Goal: Task Accomplishment & Management: Use online tool/utility

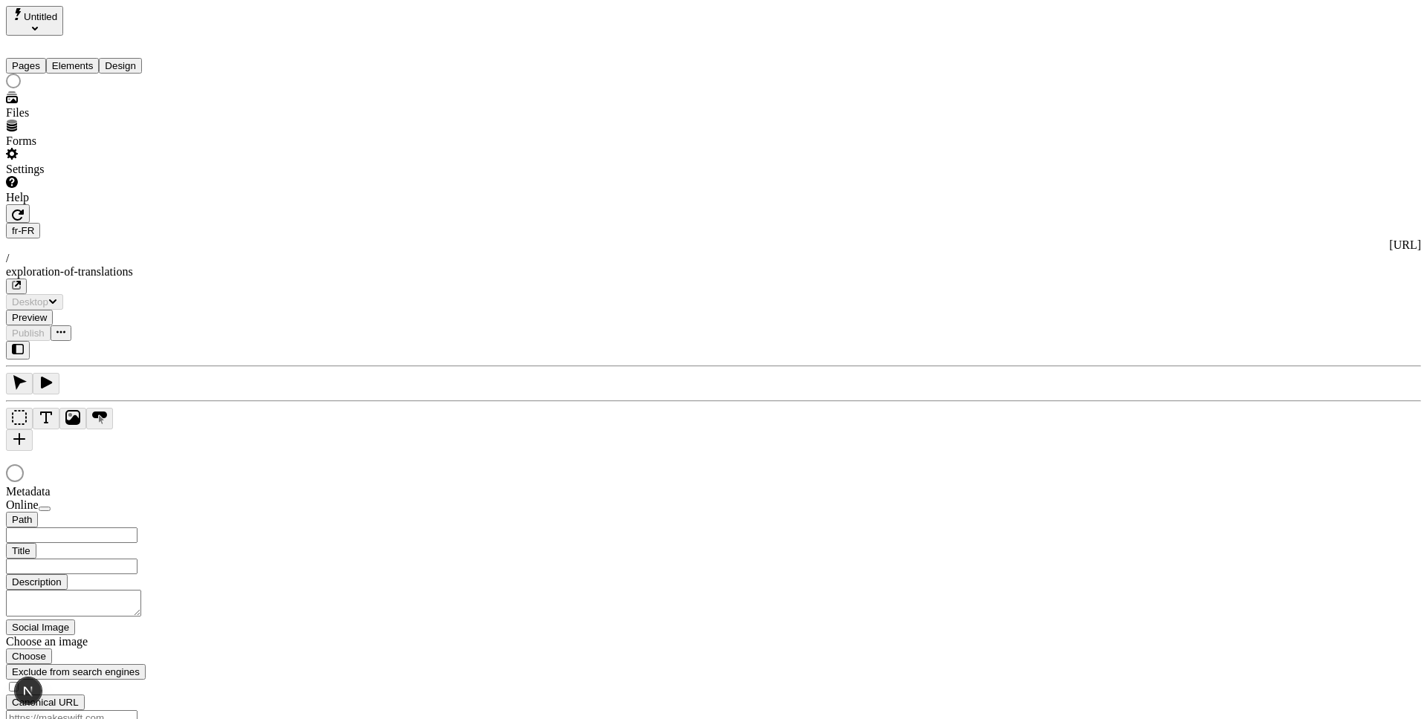
type input "The Great Translation Adventure"
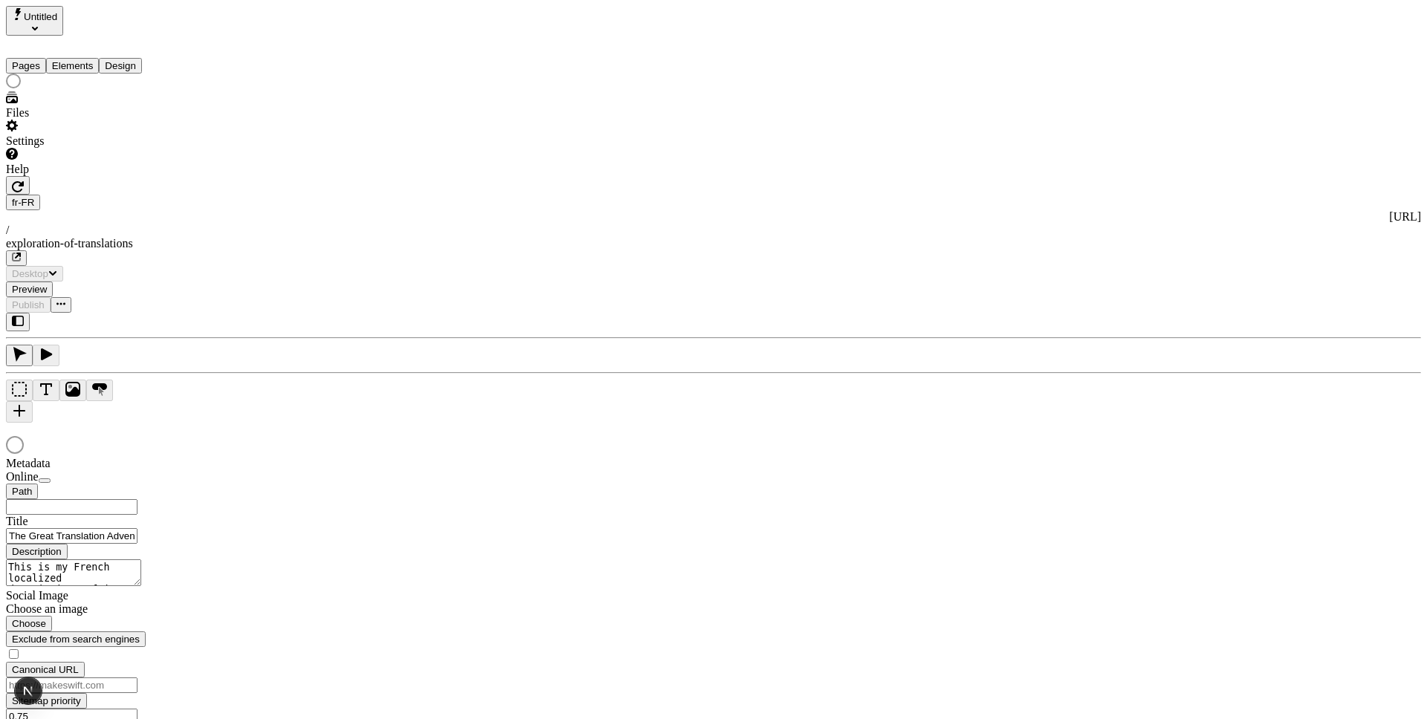
type input "/exploration-of-translations"
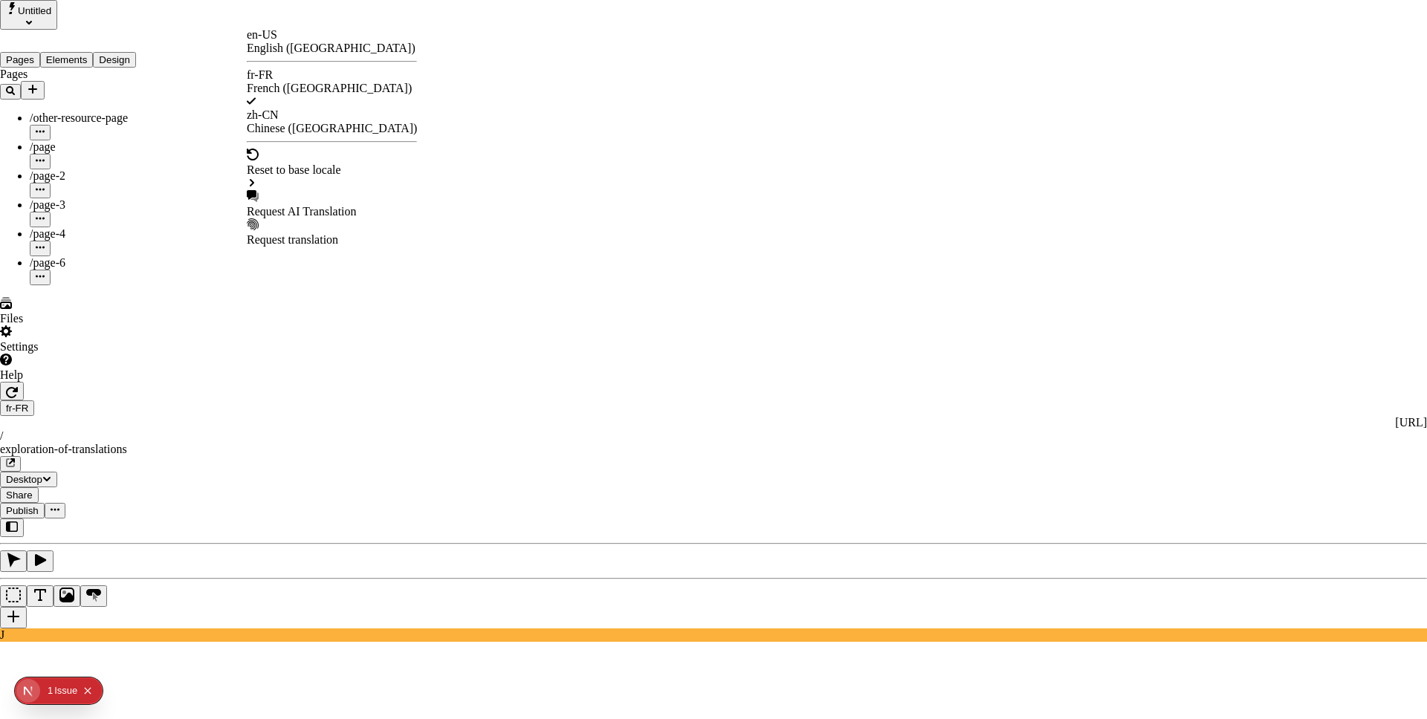
click at [315, 205] on div "Request AI Translation" at bounding box center [332, 211] width 170 height 13
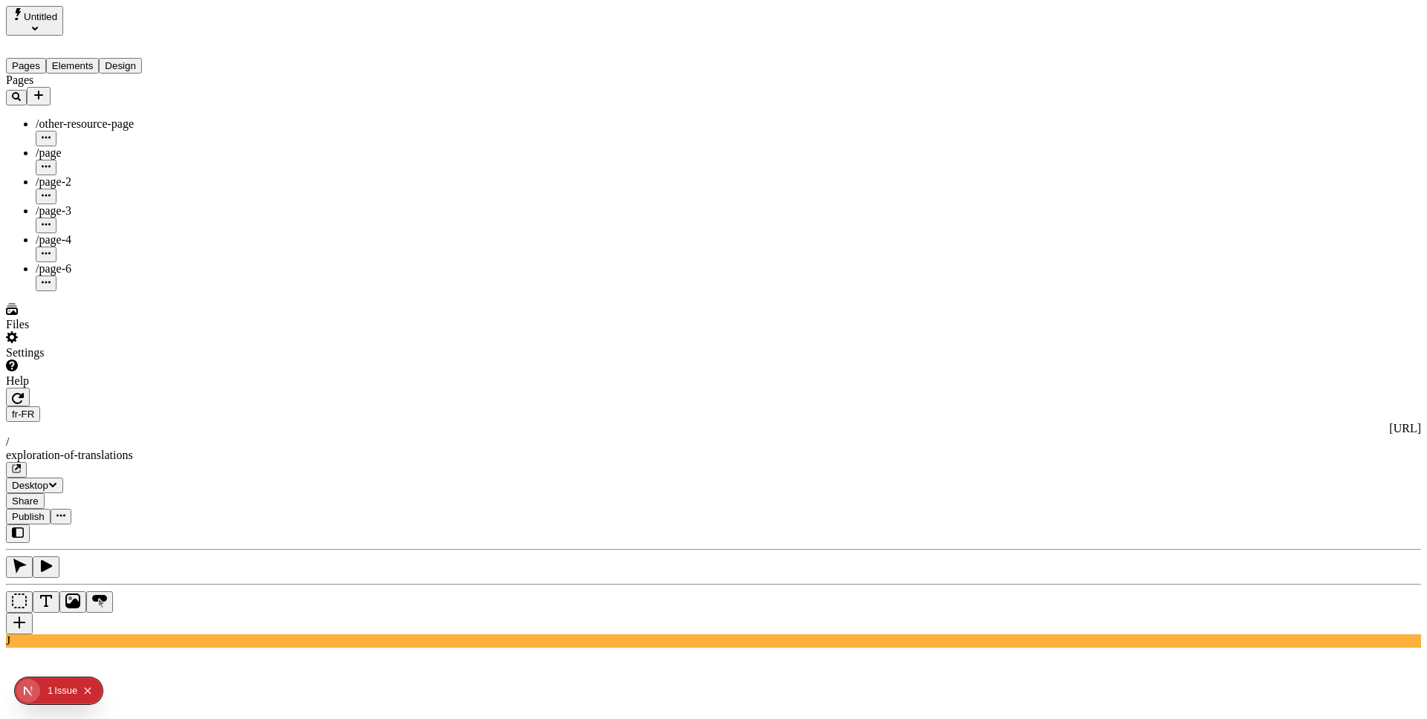
click at [77, 146] on div "/page" at bounding box center [110, 152] width 149 height 13
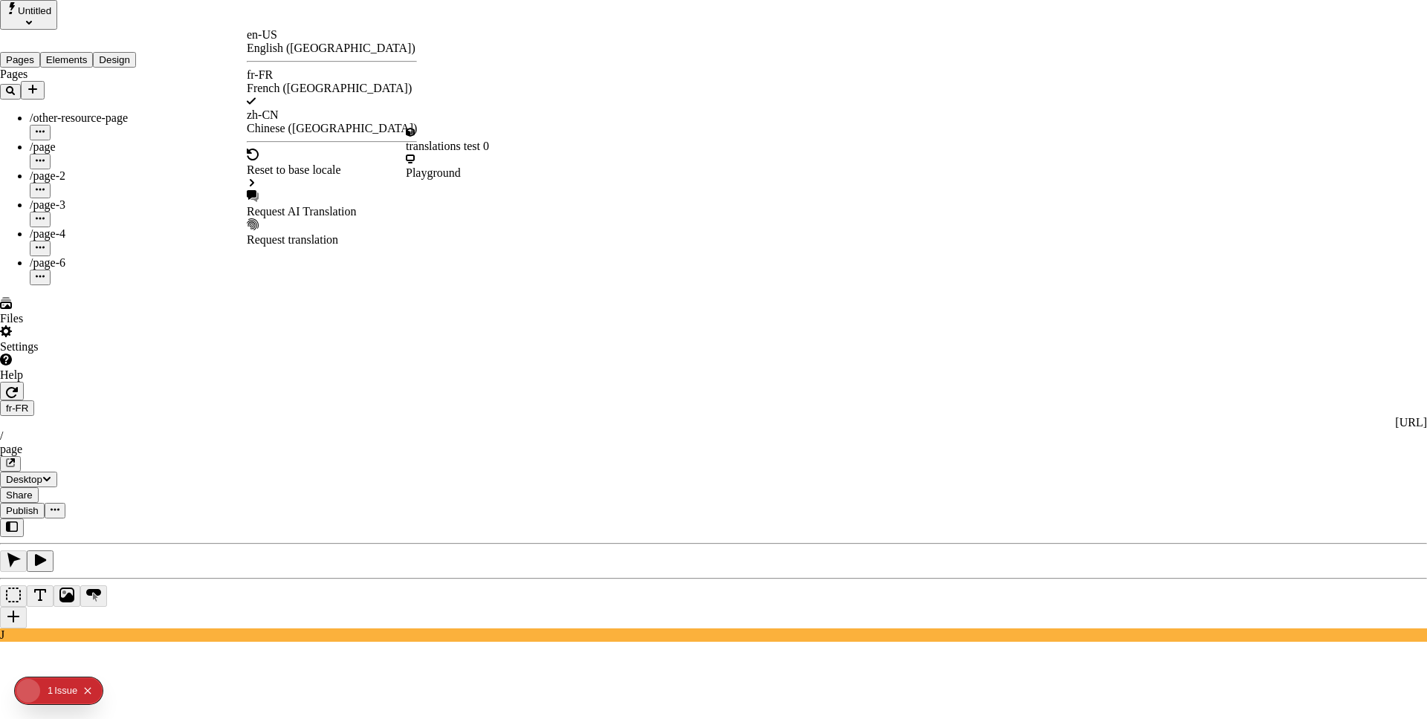
click at [290, 205] on div "Request AI Translation" at bounding box center [332, 211] width 170 height 13
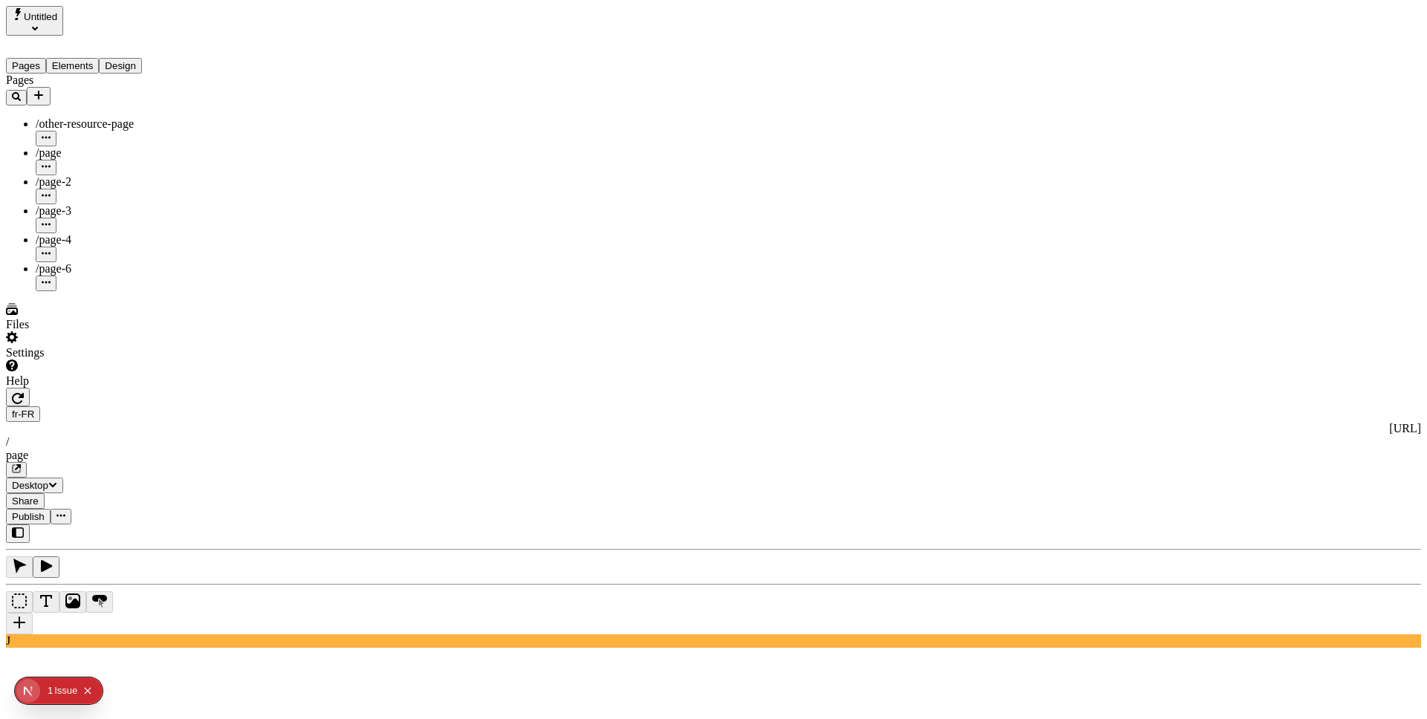
click at [74, 163] on ul "/other-resource-page /page /page-2 /page-3 /page-4 /page-6" at bounding box center [95, 204] width 178 height 174
click at [80, 175] on div "/page-2" at bounding box center [110, 181] width 149 height 13
click at [51, 191] on icon "button" at bounding box center [46, 195] width 9 height 9
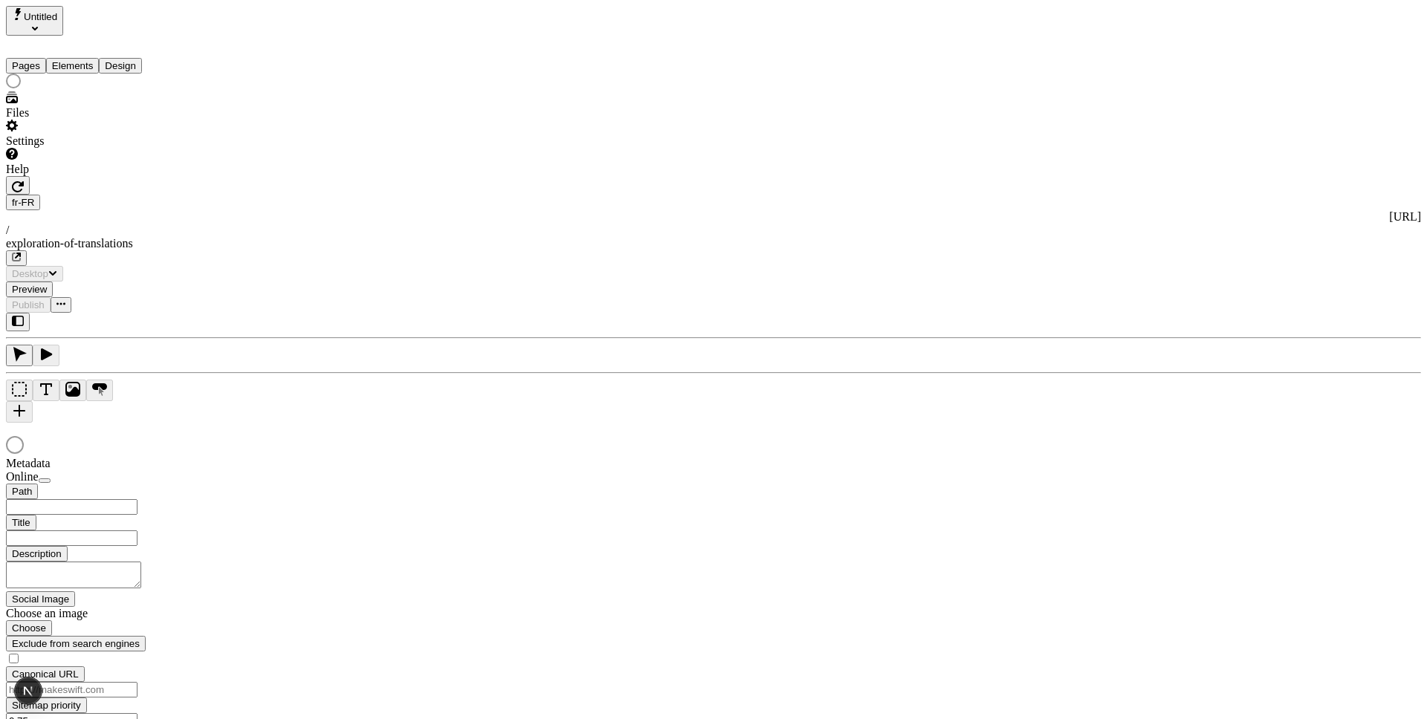
type input "/exploration-of-translations"
type input "The Great Translation Adventure"
